Goal: Navigation & Orientation: Understand site structure

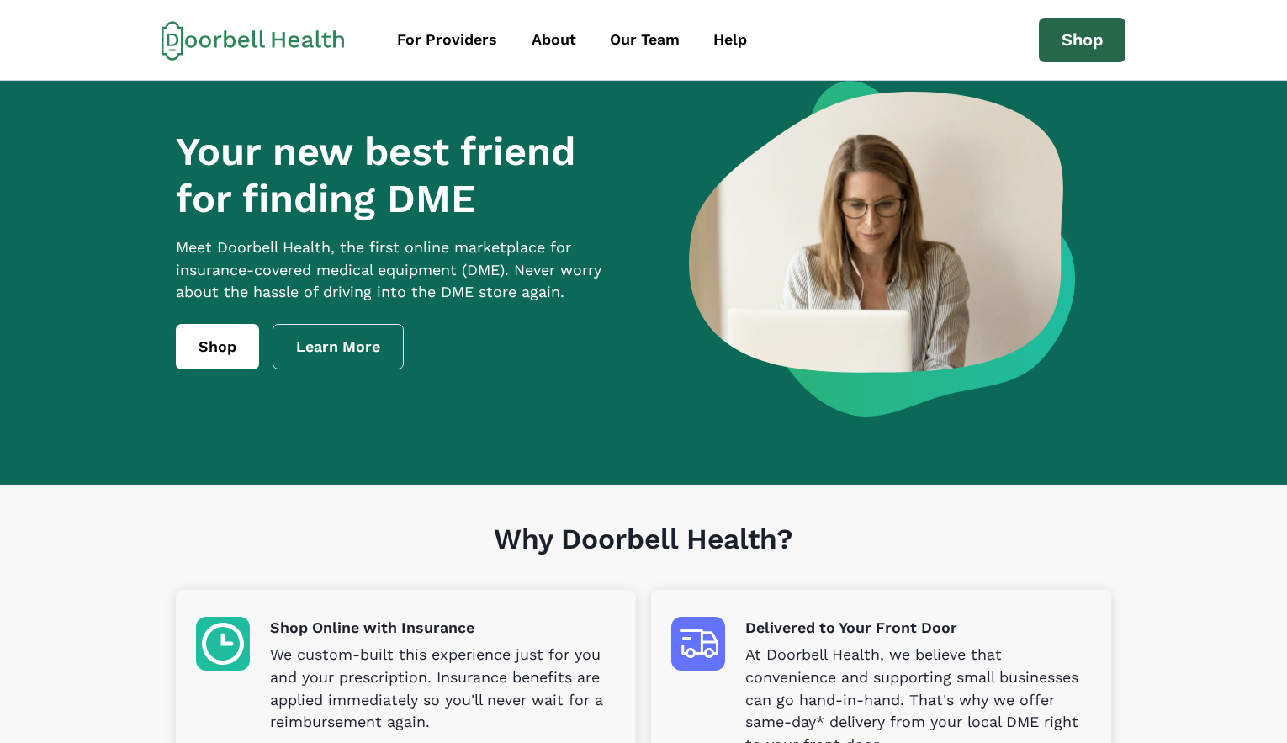
click at [1077, 43] on link "Shop" at bounding box center [1082, 40] width 87 height 45
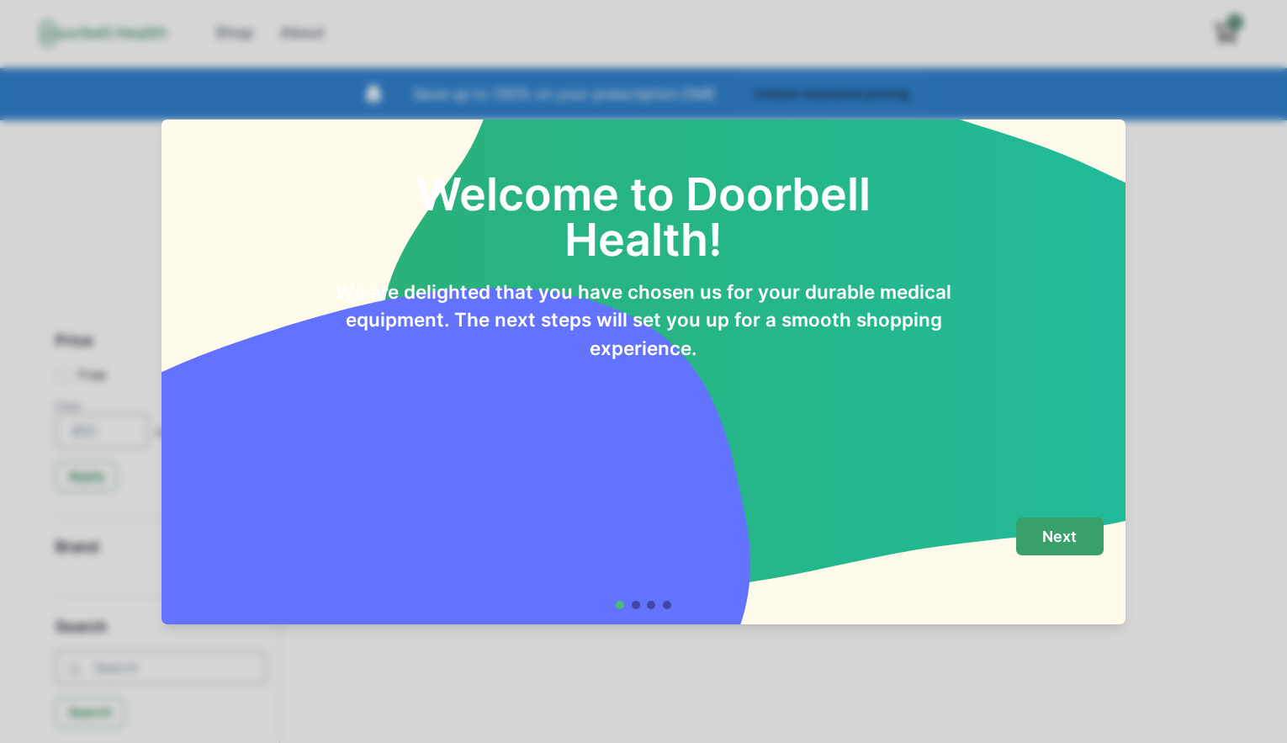
click at [1068, 538] on p "Next" at bounding box center [1059, 536] width 34 height 19
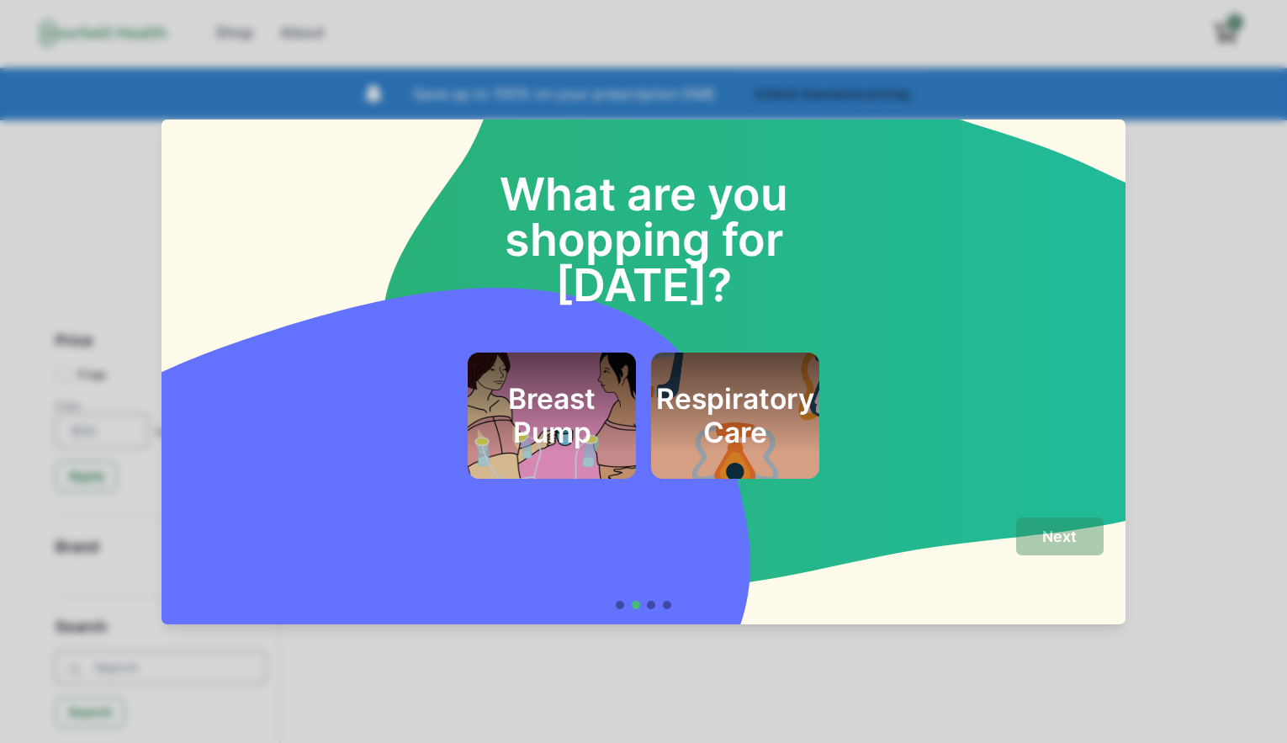
drag, startPoint x: 859, startPoint y: 461, endPoint x: 1055, endPoint y: 388, distance: 209.2
click at [1055, 388] on div "What are you shopping for [DATE]? Breast Pump Respiratory Care" at bounding box center [643, 311] width 965 height 384
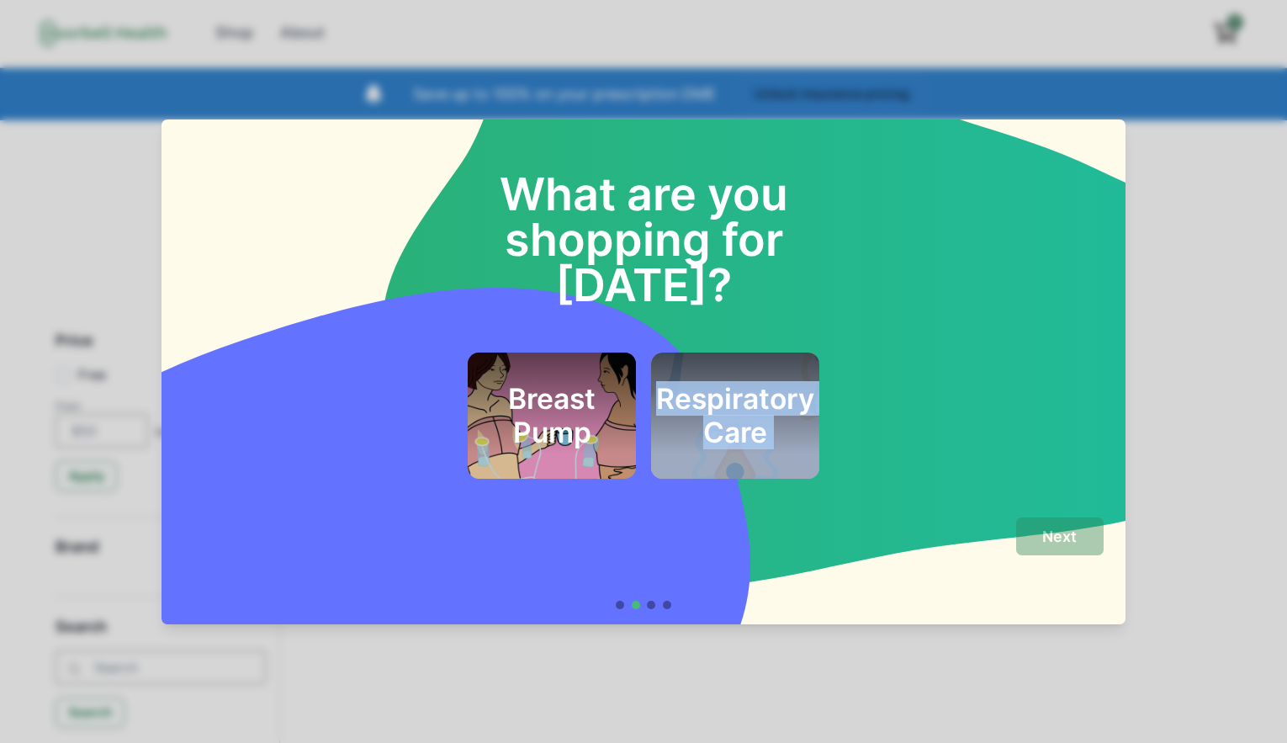
drag, startPoint x: 969, startPoint y: 457, endPoint x: 888, endPoint y: 550, distance: 123.4
click at [888, 550] on section "What are you shopping for [DATE]? Breast Pump Respiratory Care Next" at bounding box center [643, 371] width 965 height 505
click at [944, 589] on div "Next" at bounding box center [642, 555] width 919 height 76
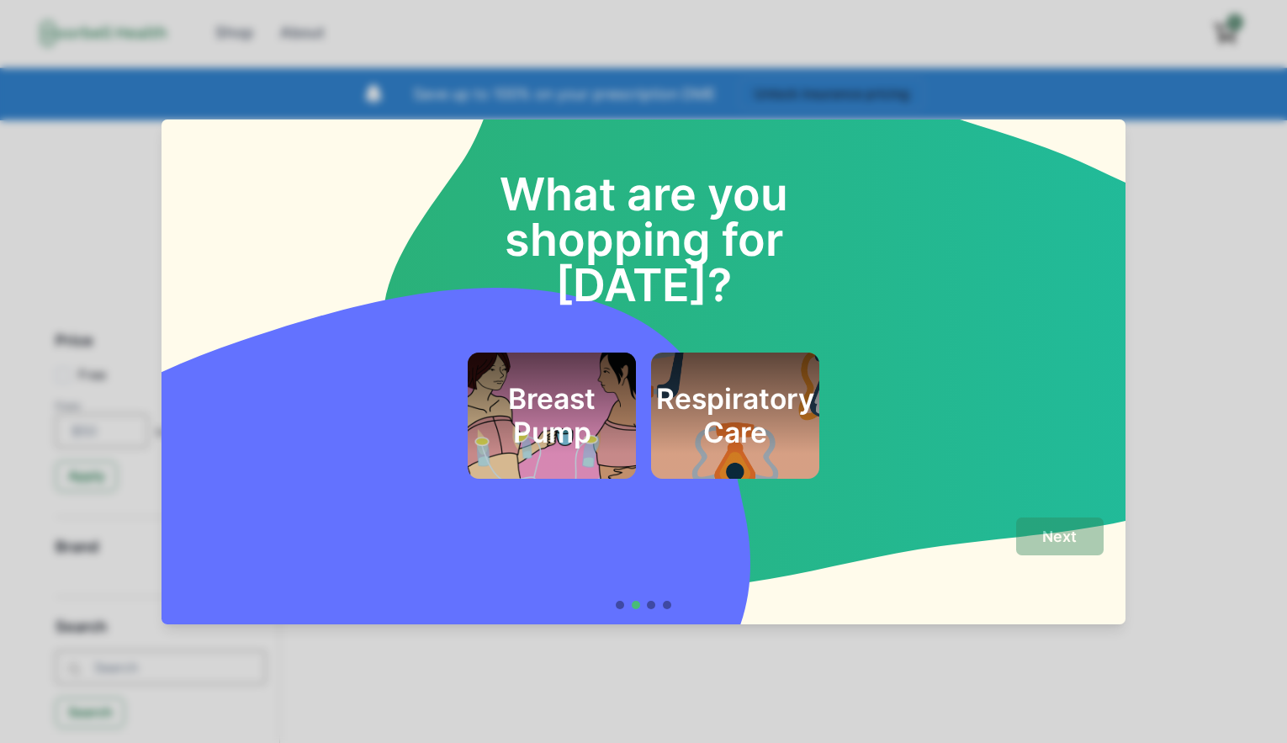
click at [655, 608] on div at bounding box center [651, 605] width 8 height 8
click at [638, 597] on div "Next" at bounding box center [642, 563] width 919 height 92
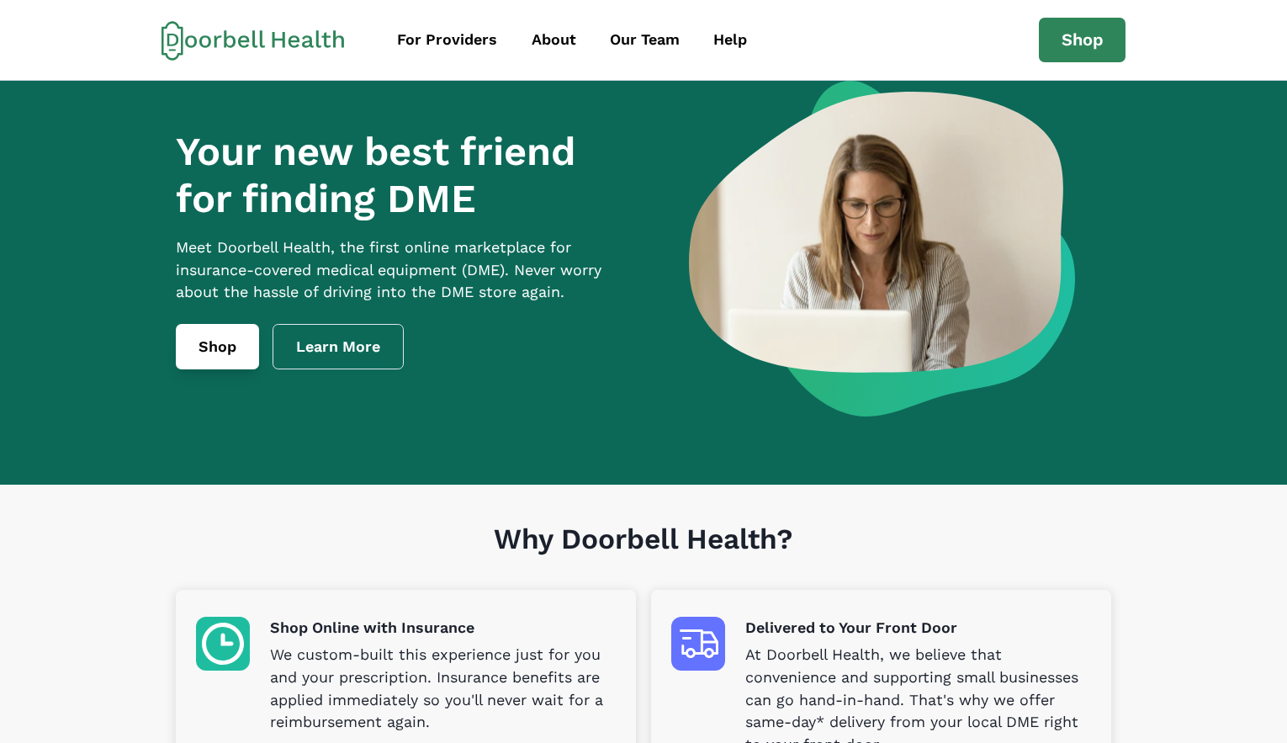
click at [214, 361] on link "Shop" at bounding box center [217, 346] width 83 height 45
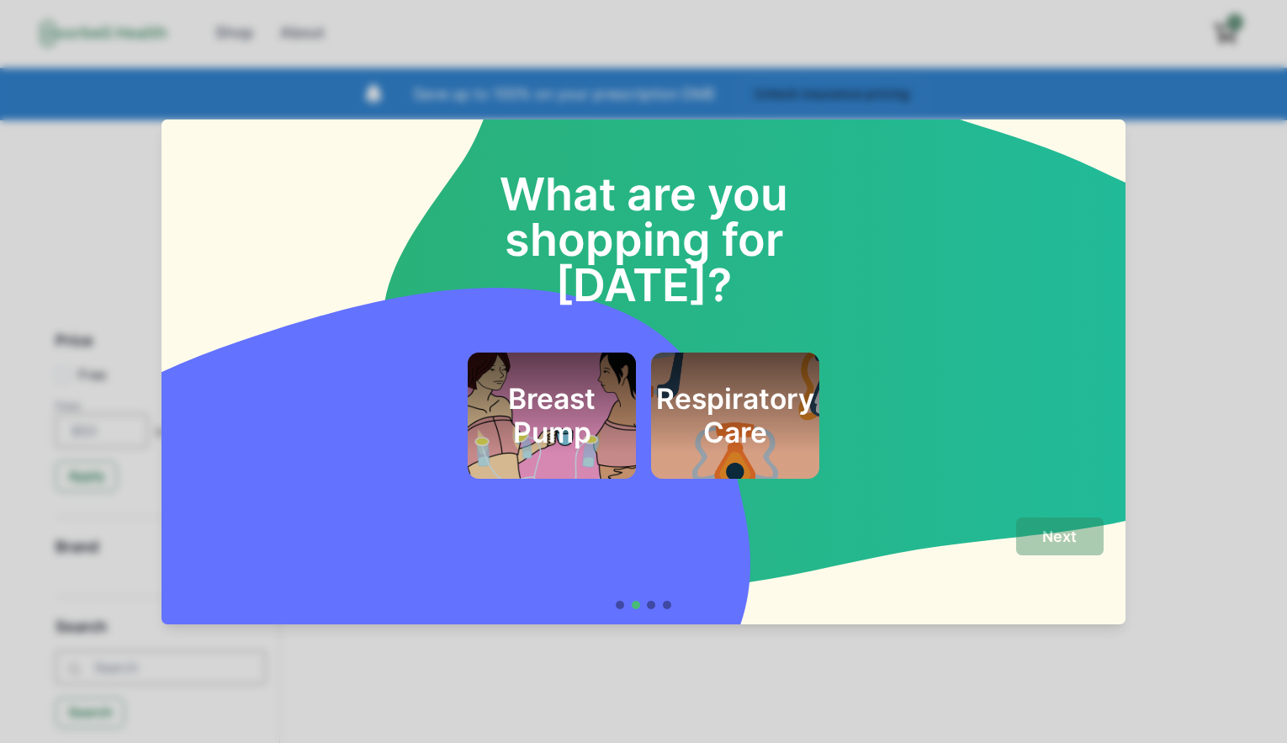
click at [915, 363] on div "Breast Pump Respiratory Care" at bounding box center [642, 415] width 919 height 126
click at [803, 232] on h2 "What are you shopping for [DATE]?" at bounding box center [644, 216] width 460 height 181
click at [773, 389] on h2 "Respiratory Care" at bounding box center [735, 416] width 158 height 68
click at [1039, 520] on button "Next" at bounding box center [1059, 536] width 87 height 38
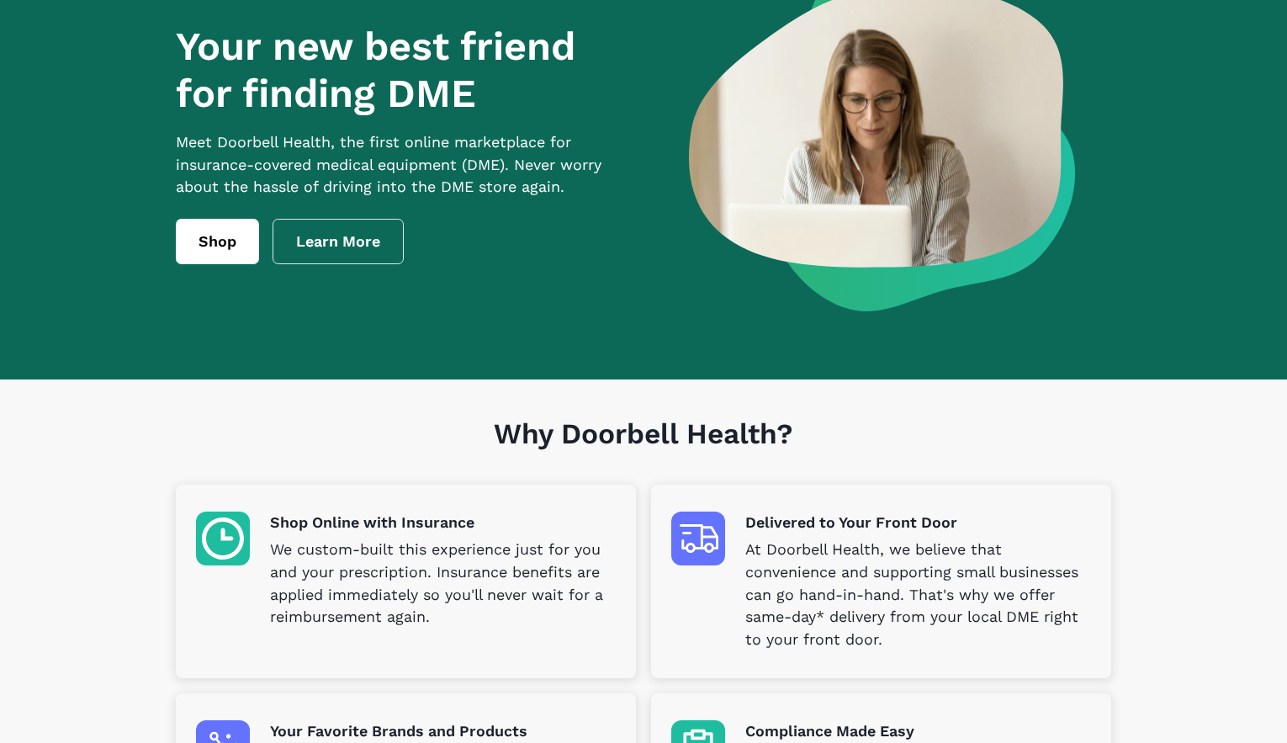
scroll to position [102, 0]
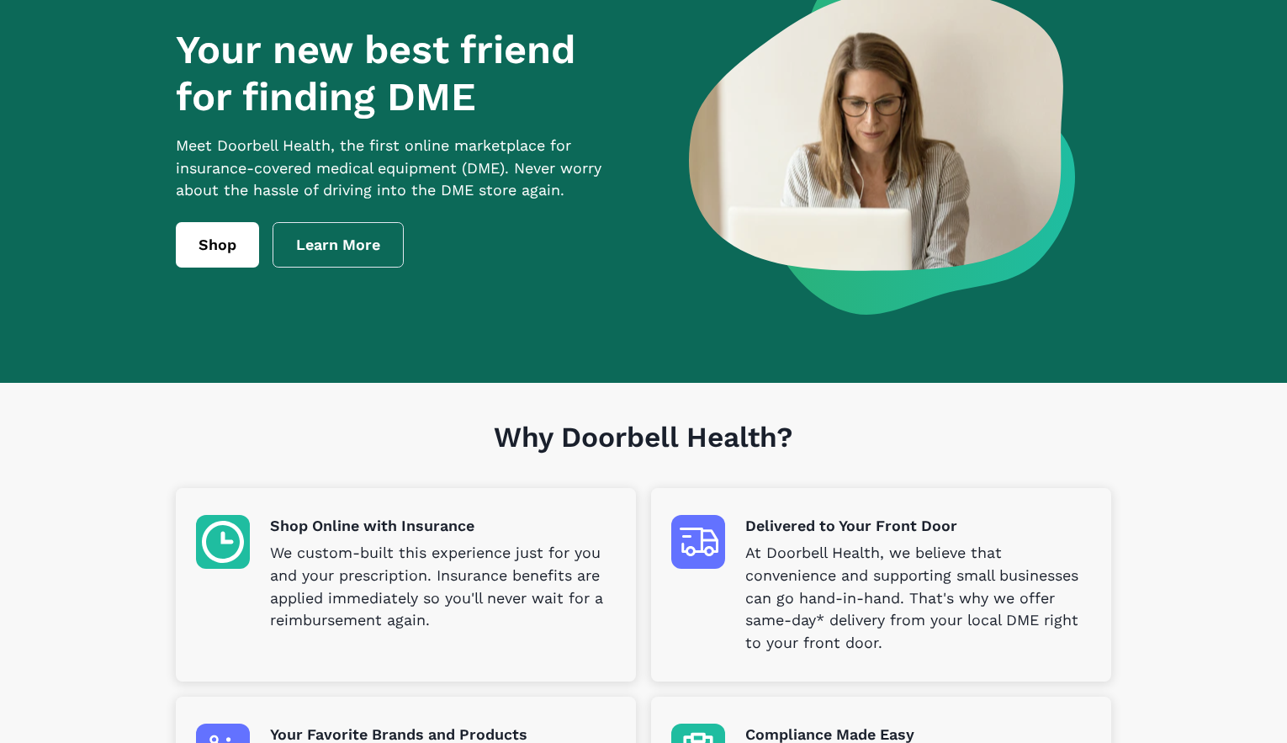
click at [361, 543] on p "We custom-built this experience just for you and your prescription. Insurance b…" at bounding box center [443, 587] width 346 height 91
click at [231, 548] on img at bounding box center [223, 542] width 54 height 54
click at [356, 590] on p "We custom-built this experience just for you and your prescription. Insurance b…" at bounding box center [443, 587] width 346 height 91
click at [337, 263] on link "Learn More" at bounding box center [338, 244] width 131 height 45
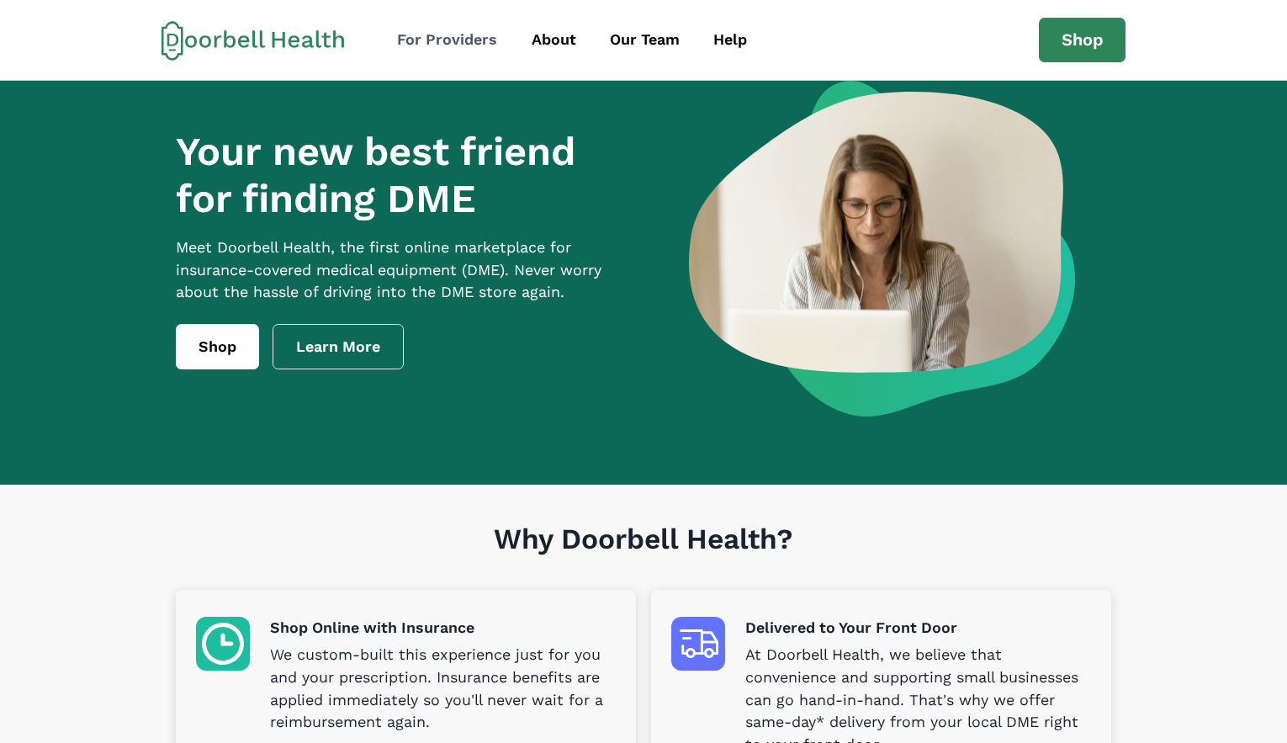
click at [462, 42] on div "For Providers" at bounding box center [447, 40] width 100 height 23
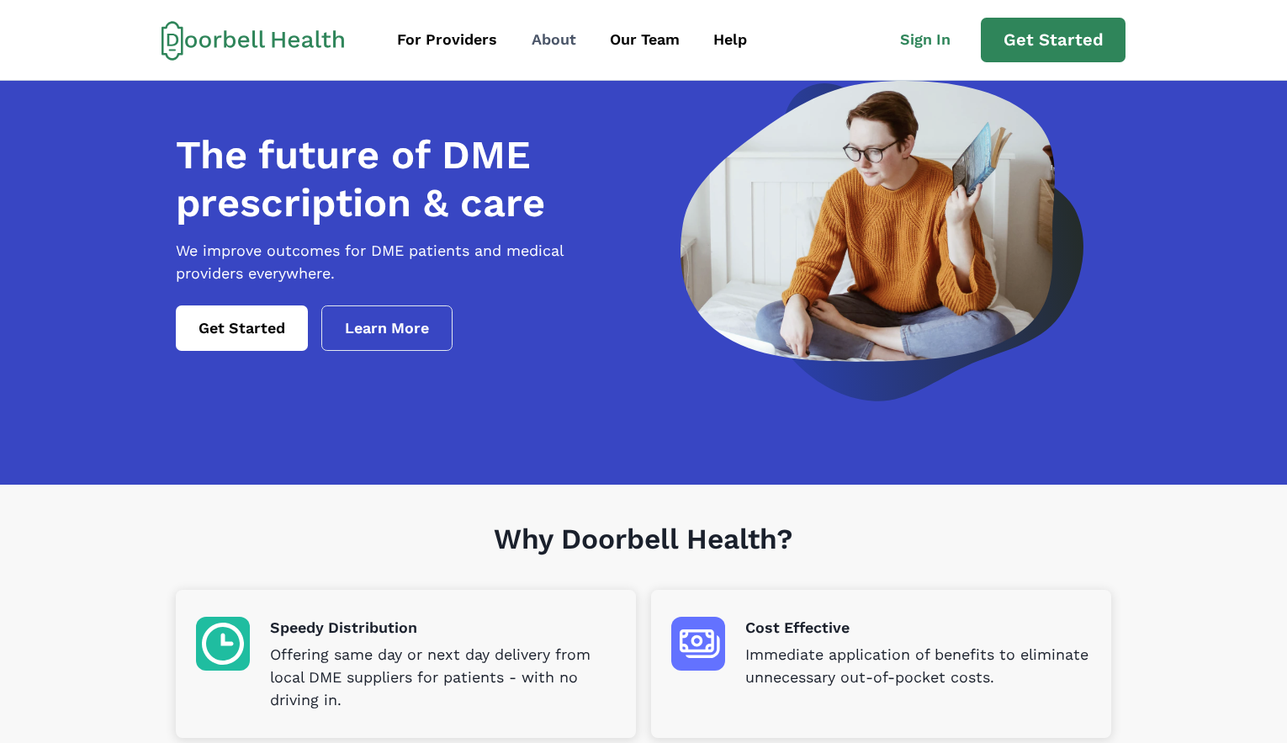
click at [560, 39] on div "About" at bounding box center [554, 40] width 45 height 23
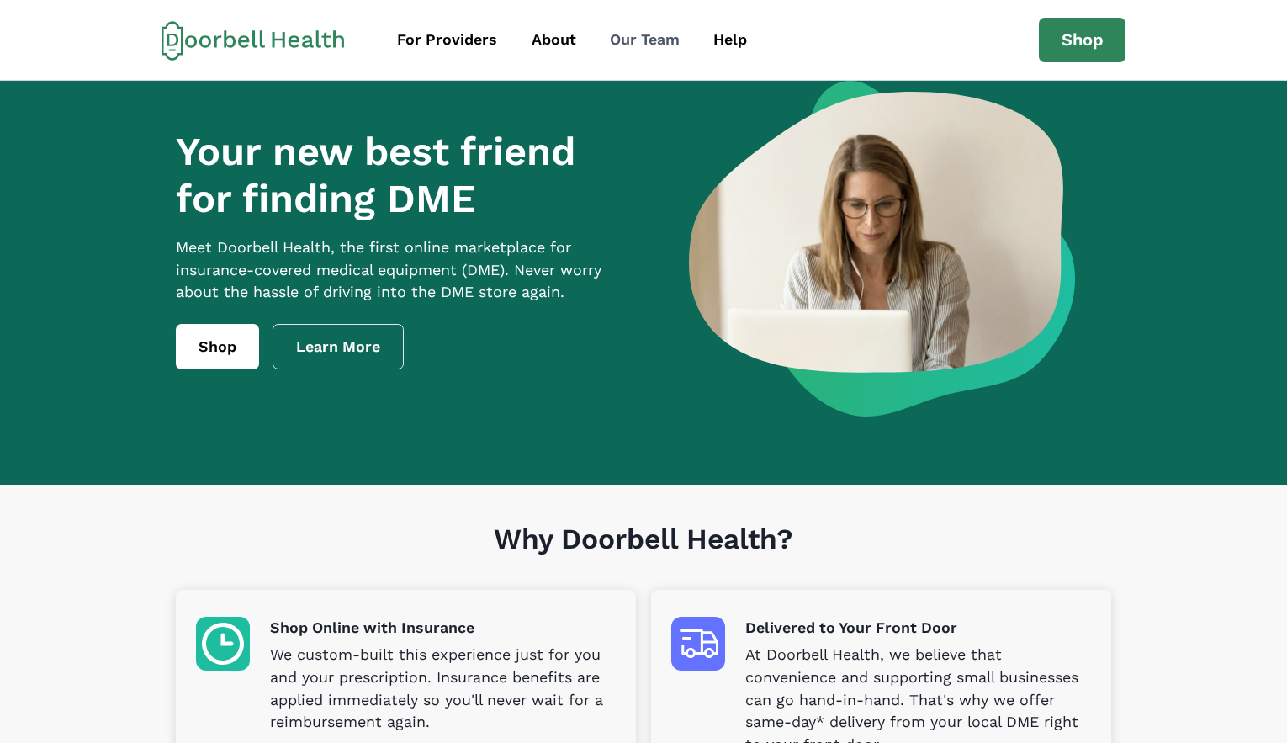
click at [653, 42] on div "Our Team" at bounding box center [645, 40] width 70 height 23
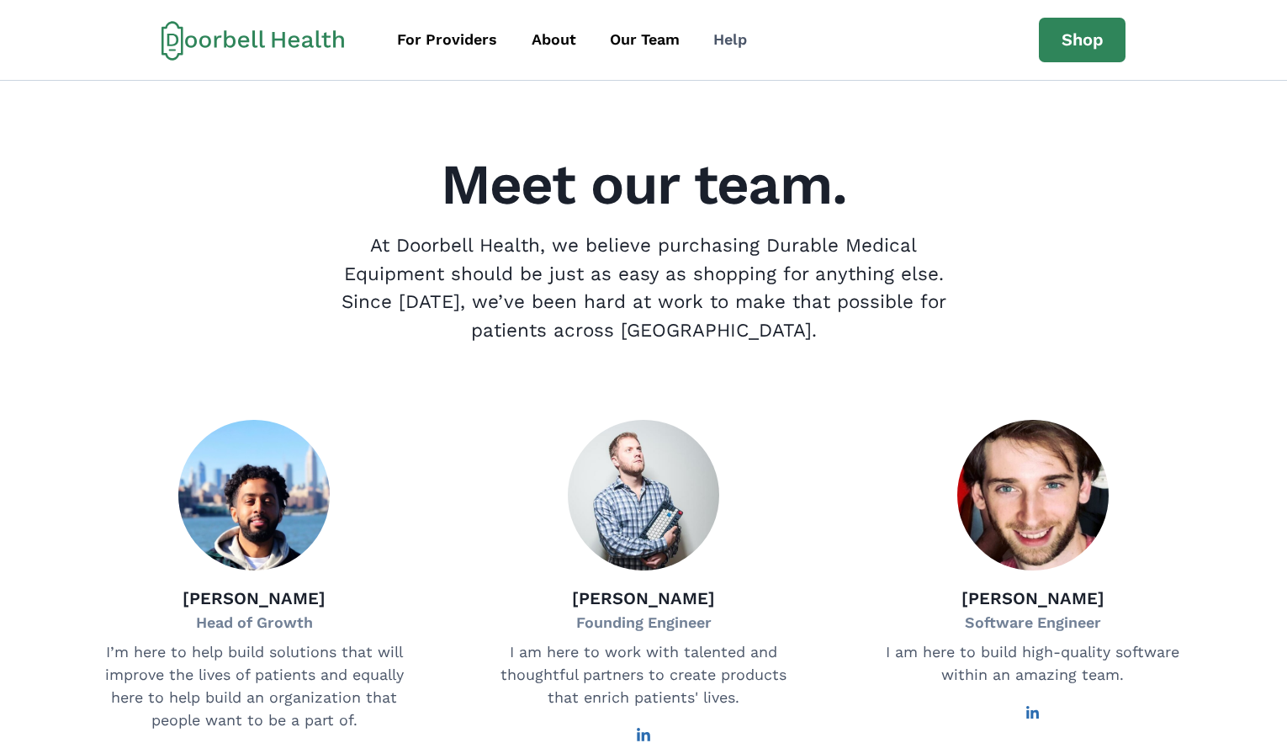
click at [725, 42] on div "Help" at bounding box center [730, 40] width 34 height 23
click at [1087, 44] on link "Shop" at bounding box center [1082, 40] width 87 height 45
